Goal: Check status: Check status

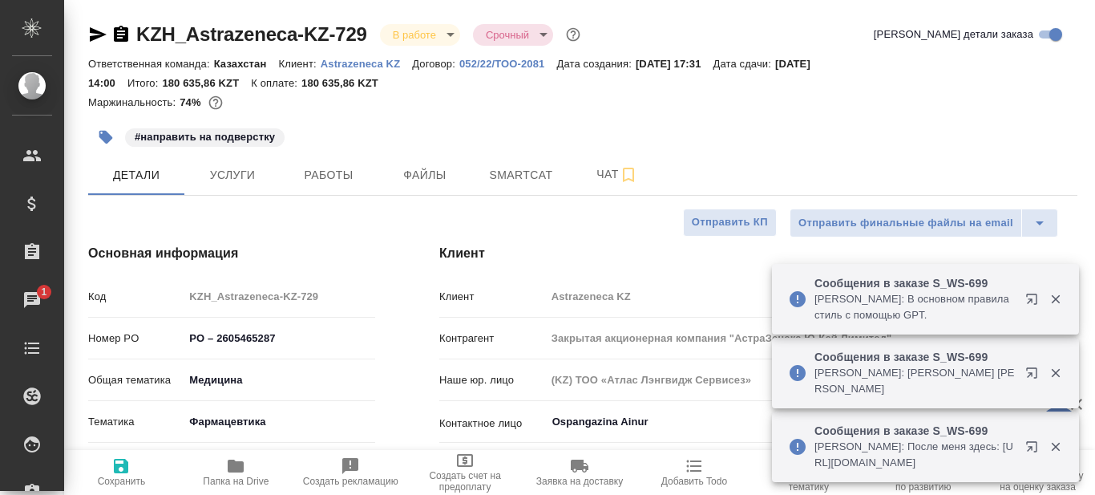
select select "RU"
click at [517, 177] on span "Smartcat" at bounding box center [521, 175] width 77 height 20
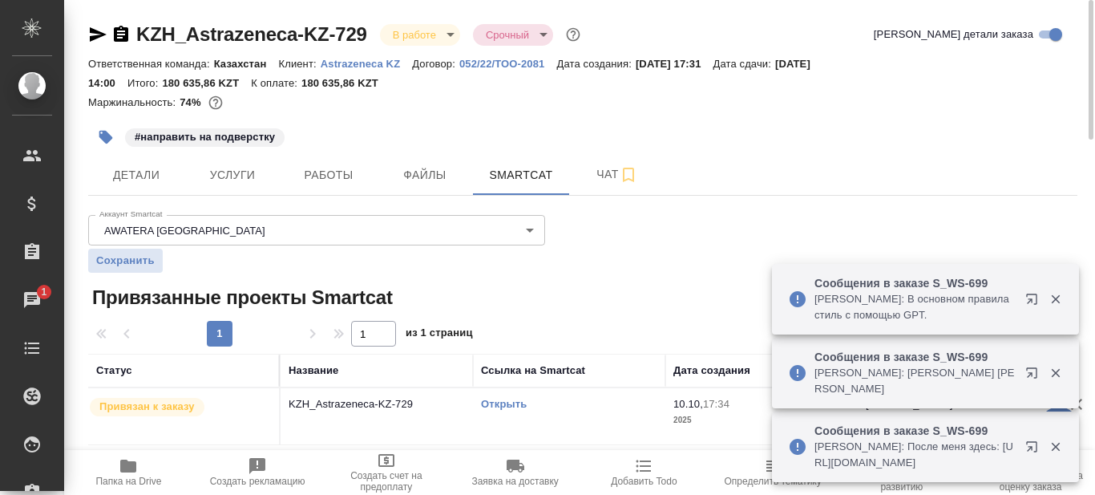
scroll to position [3, 0]
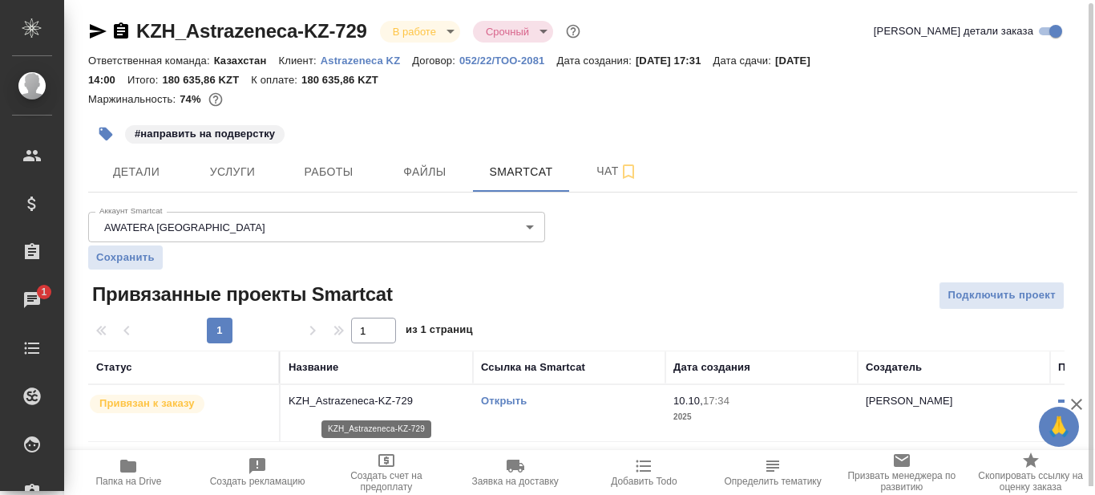
click at [430, 400] on p "KZH_Astrazeneca-KZ-729" at bounding box center [377, 401] width 176 height 16
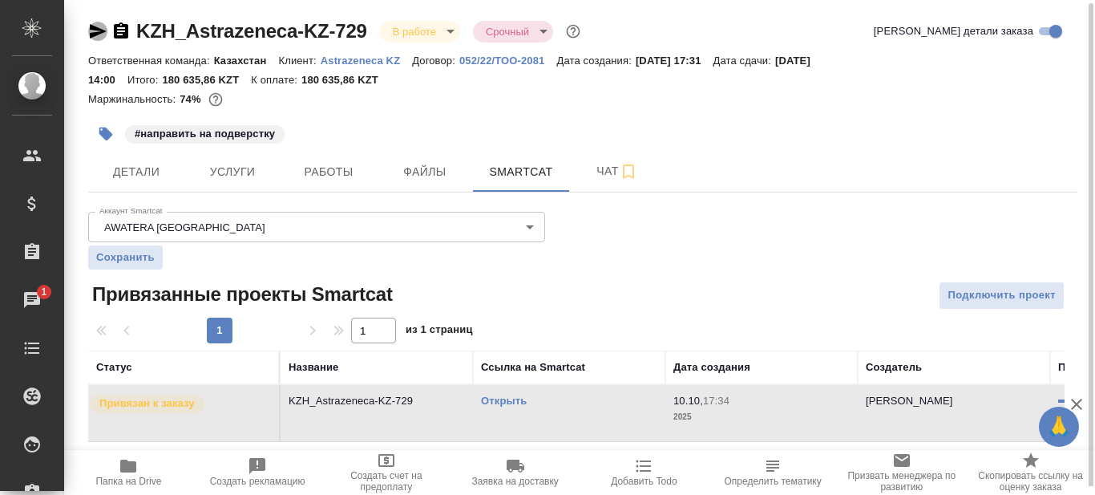
click at [91, 30] on icon "button" at bounding box center [98, 31] width 17 height 14
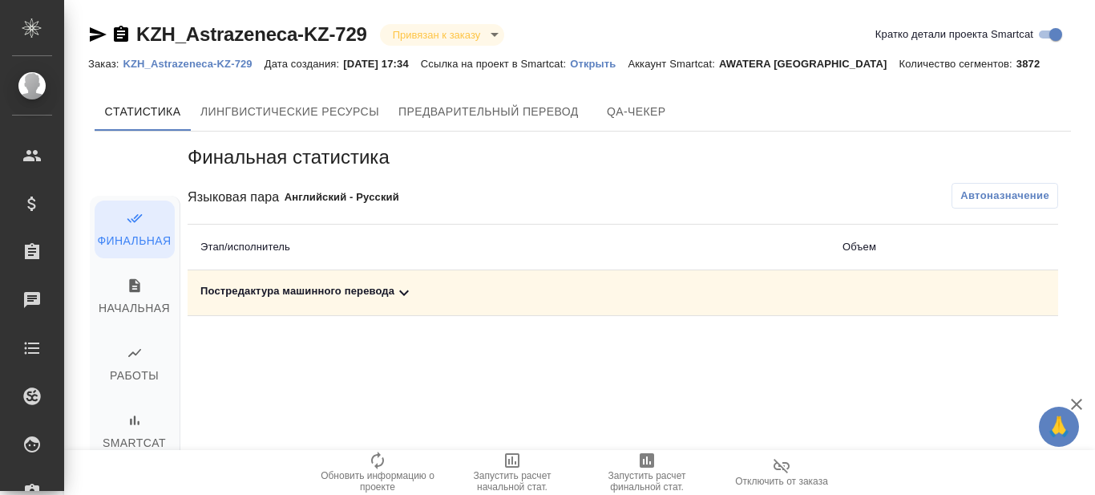
click at [403, 291] on icon at bounding box center [403, 292] width 19 height 19
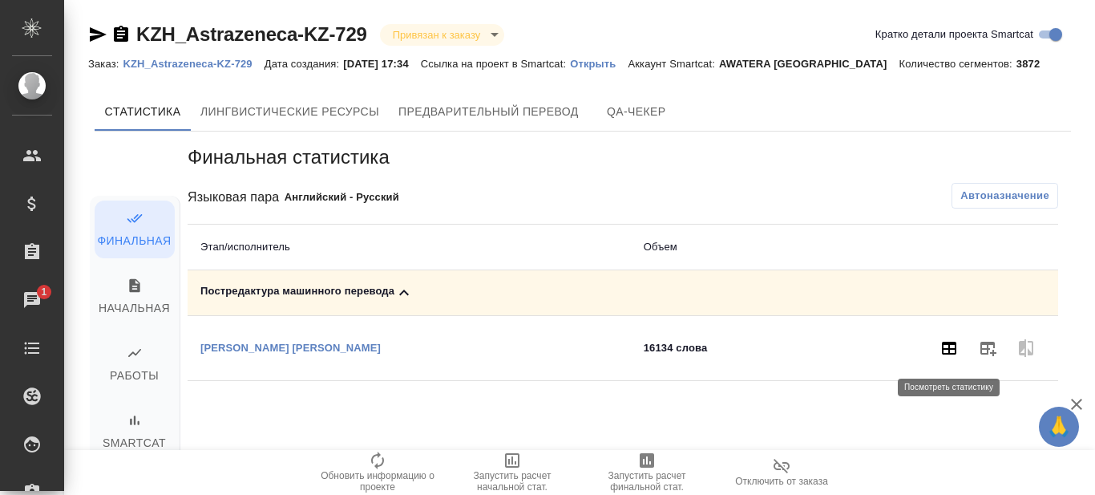
click at [946, 345] on icon "button" at bounding box center [948, 347] width 19 height 19
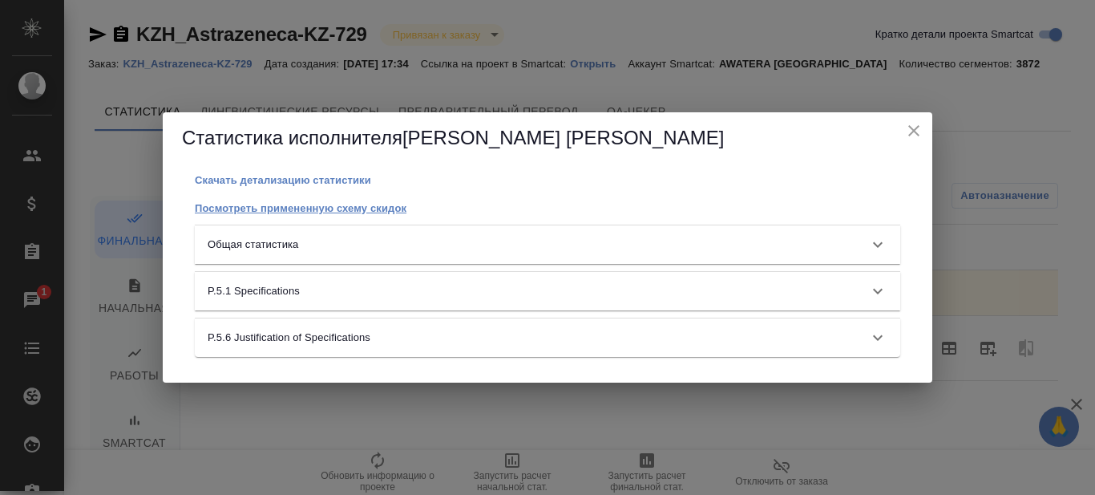
click at [341, 206] on p "Посмотреть примененную схему скидок" at bounding box center [301, 208] width 212 height 12
click at [875, 289] on icon at bounding box center [877, 290] width 19 height 19
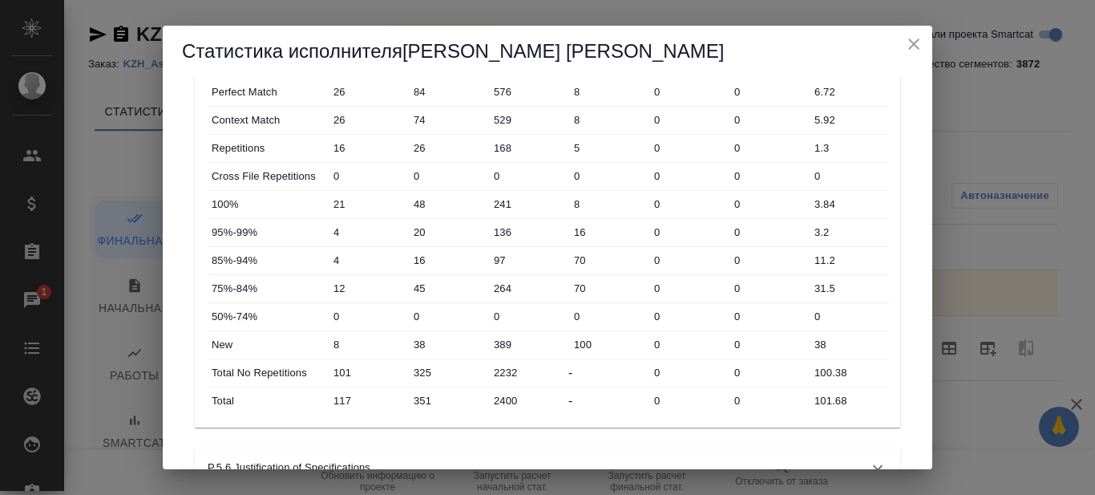
scroll to position [260, 0]
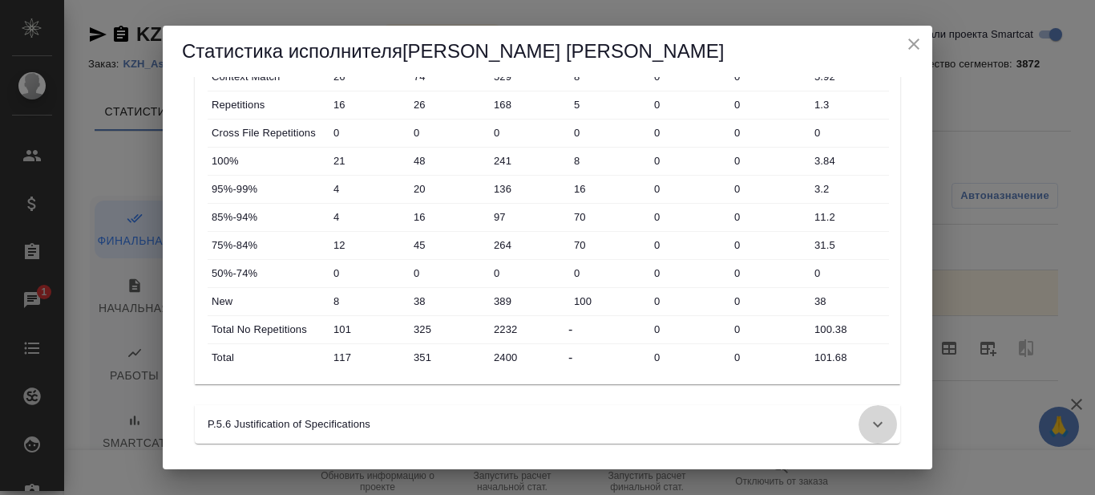
click at [868, 425] on icon at bounding box center [877, 423] width 19 height 19
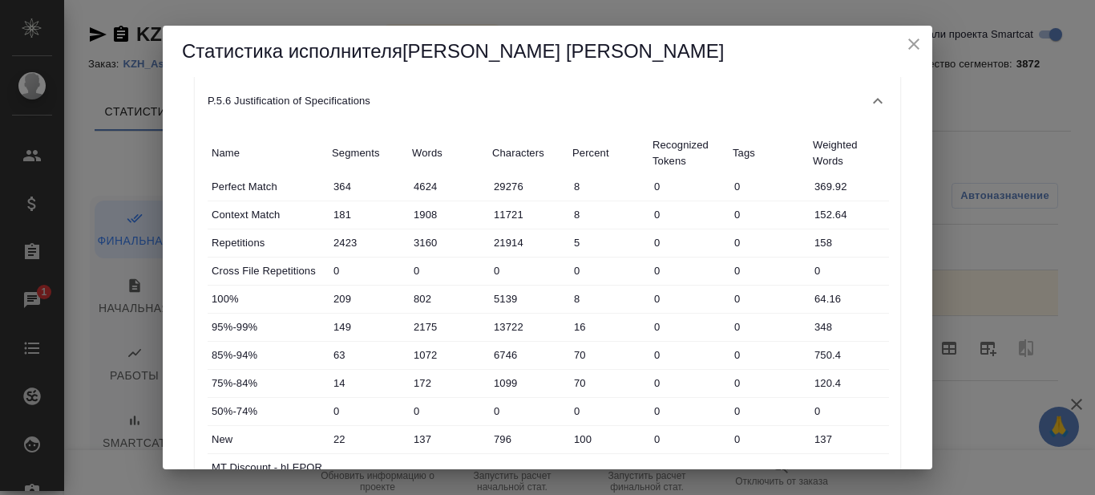
scroll to position [292, 0]
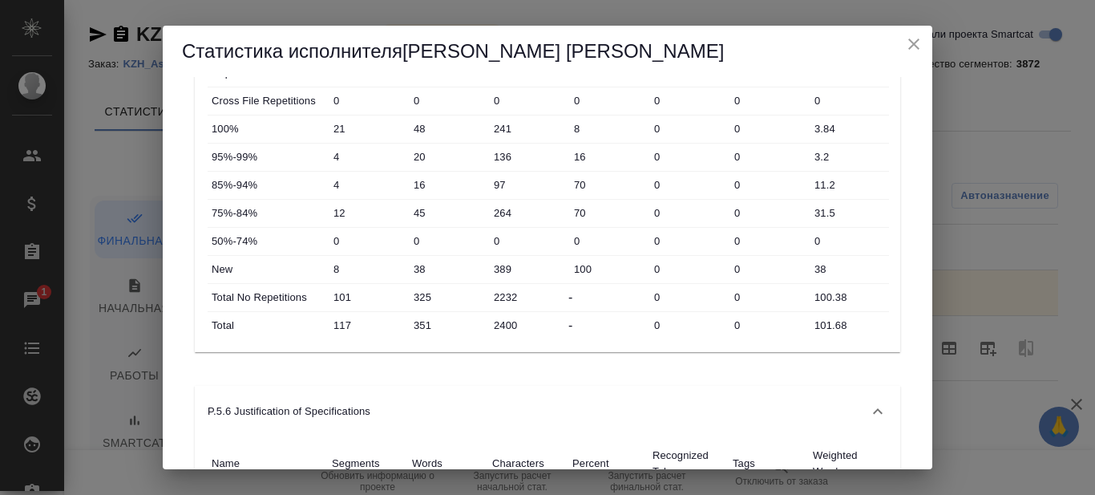
click at [917, 44] on icon "close" at bounding box center [913, 43] width 19 height 19
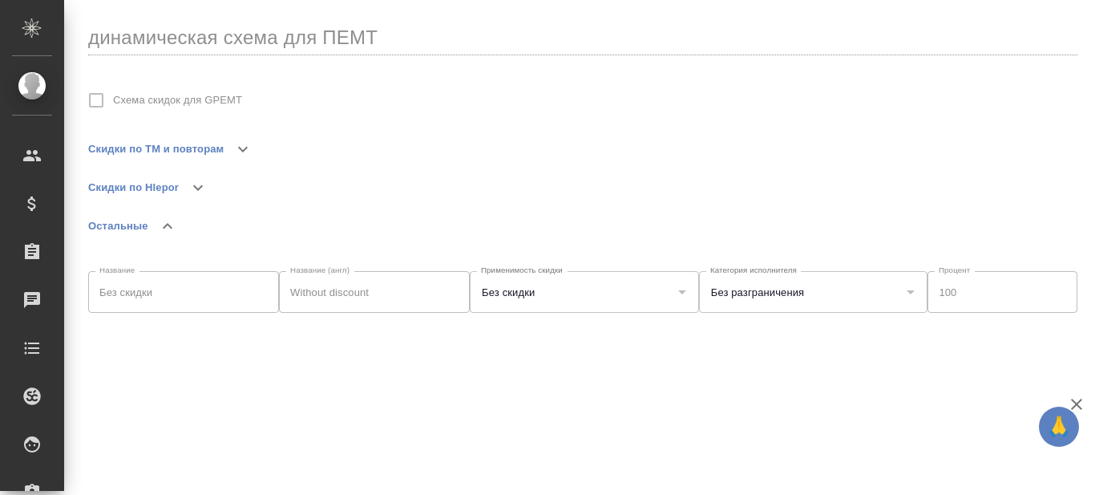
scroll to position [13, 0]
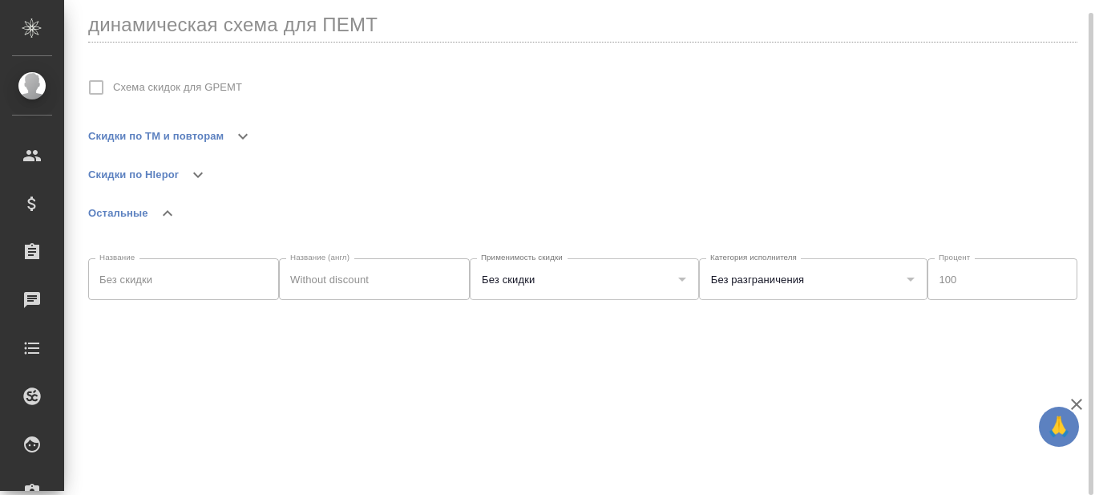
click at [198, 174] on icon "button" at bounding box center [197, 174] width 19 height 19
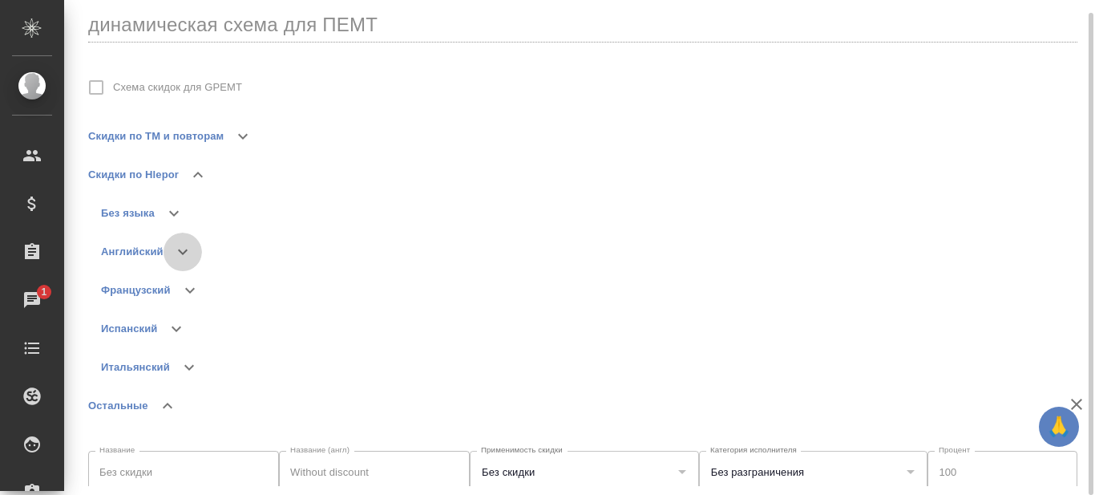
click at [184, 256] on icon "button" at bounding box center [182, 251] width 19 height 19
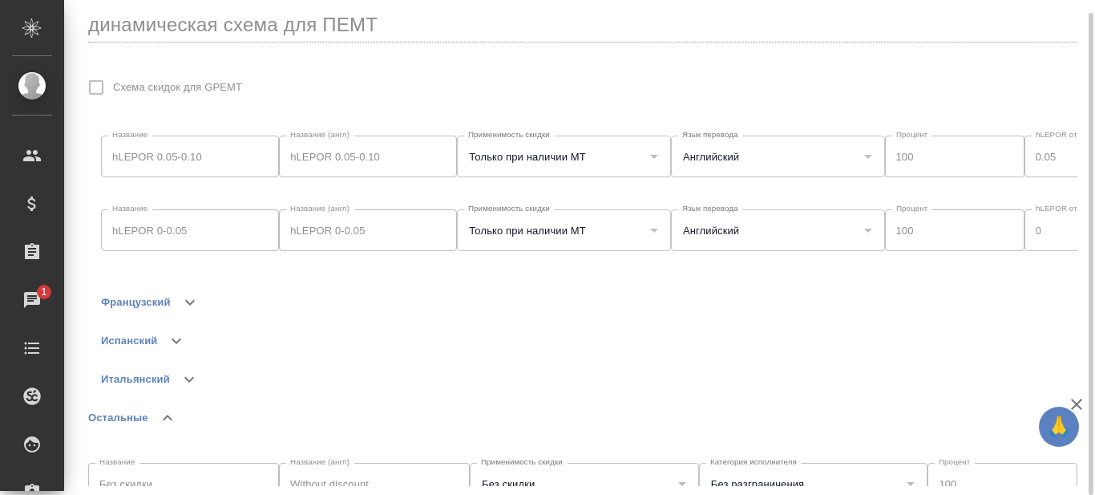
scroll to position [1625, 0]
